Goal: Navigation & Orientation: Find specific page/section

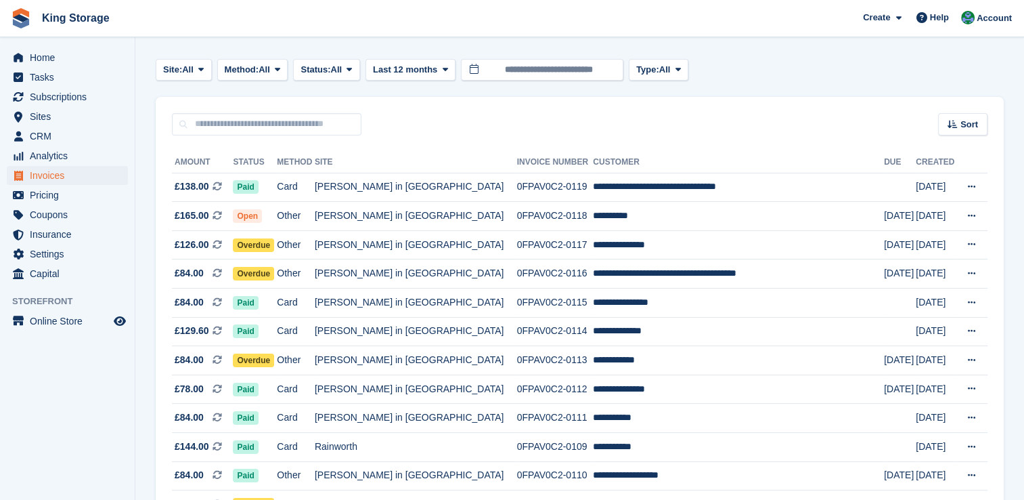
scroll to position [51, 0]
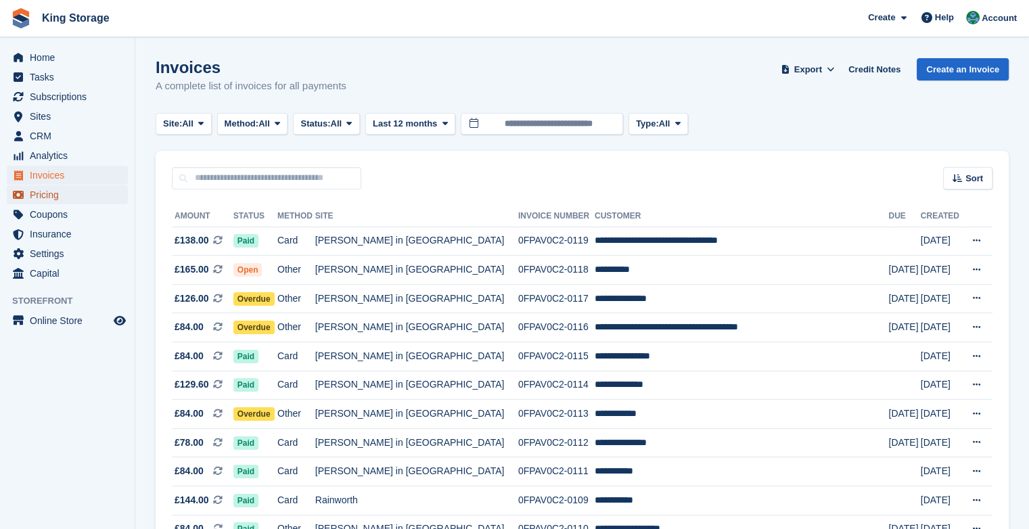
click at [51, 201] on span "Pricing" at bounding box center [70, 194] width 81 height 19
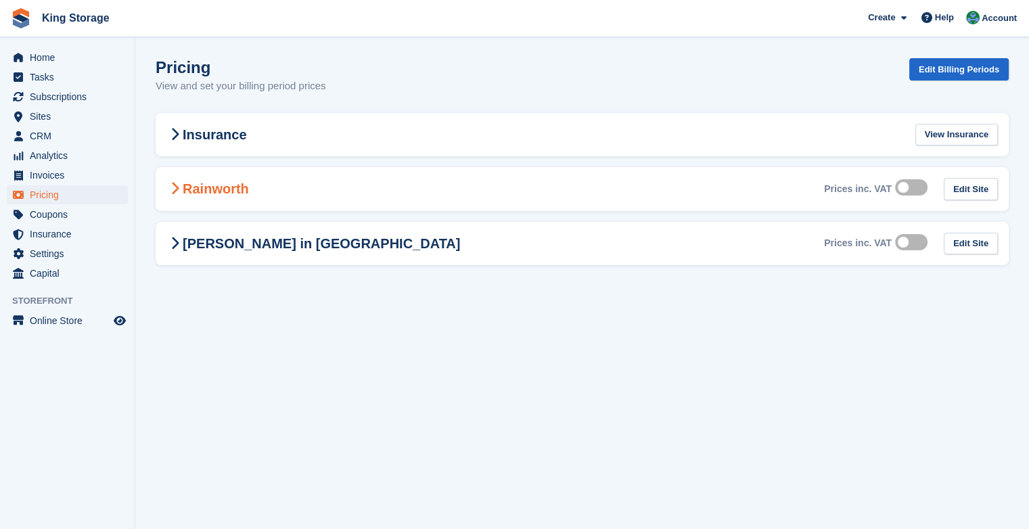
click at [208, 187] on h2 "Rainworth" at bounding box center [208, 189] width 83 height 16
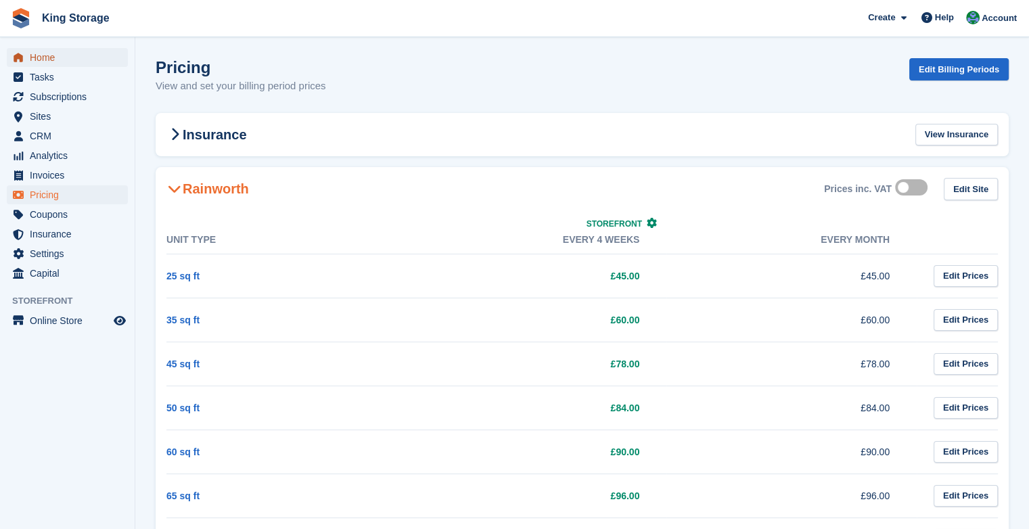
click at [51, 66] on span "Home" at bounding box center [70, 57] width 81 height 19
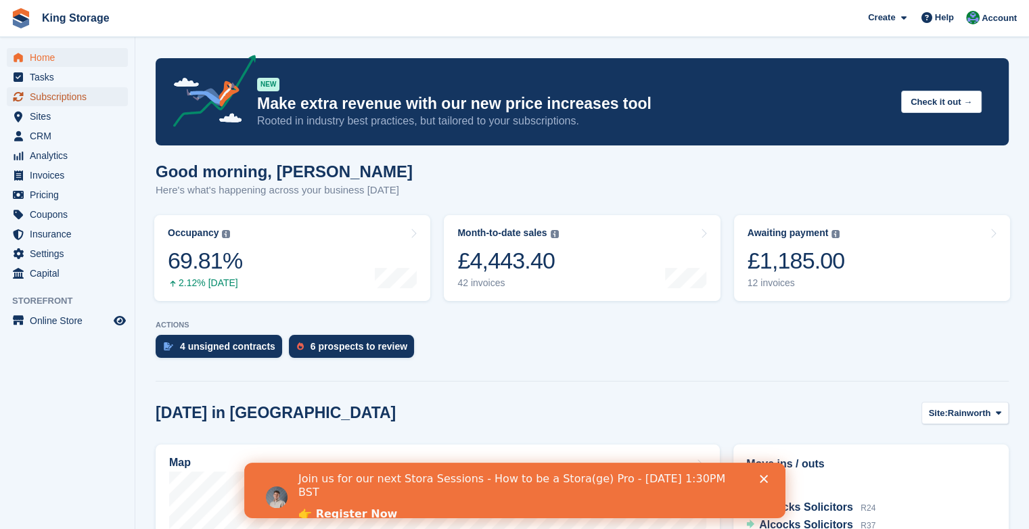
click at [64, 91] on span "Subscriptions" at bounding box center [70, 96] width 81 height 19
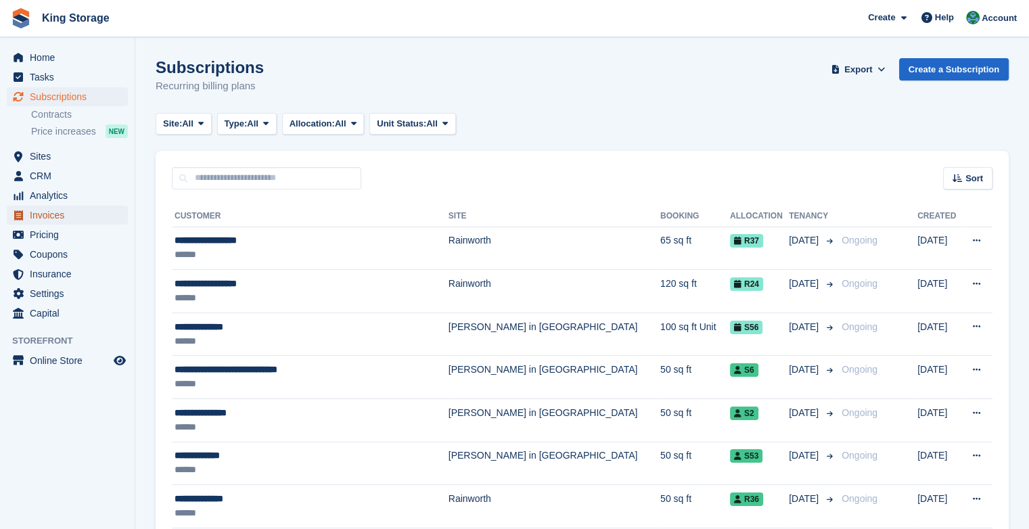
click at [47, 212] on span "Invoices" at bounding box center [70, 215] width 81 height 19
